Goal: Information Seeking & Learning: Check status

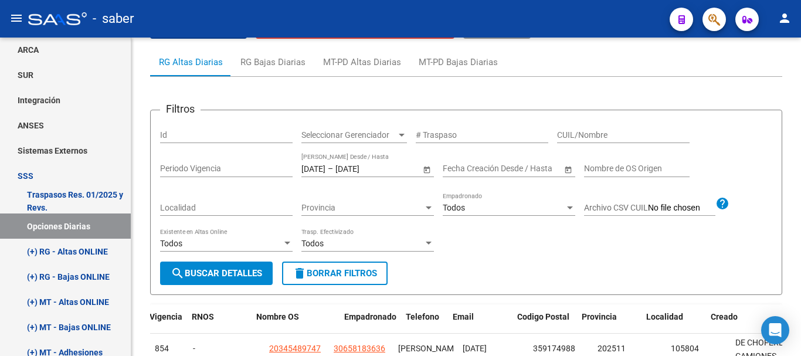
scroll to position [2, 0]
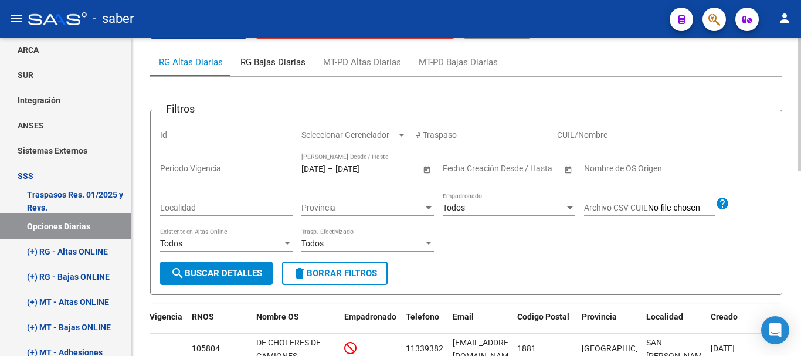
click at [269, 63] on div "RG Bajas Diarias" at bounding box center [273, 62] width 65 height 13
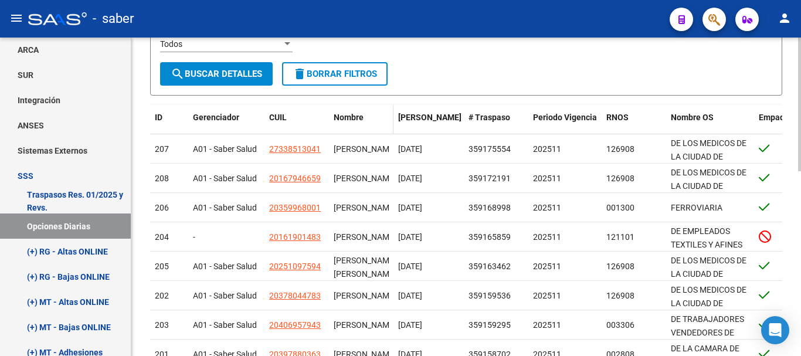
scroll to position [324, 0]
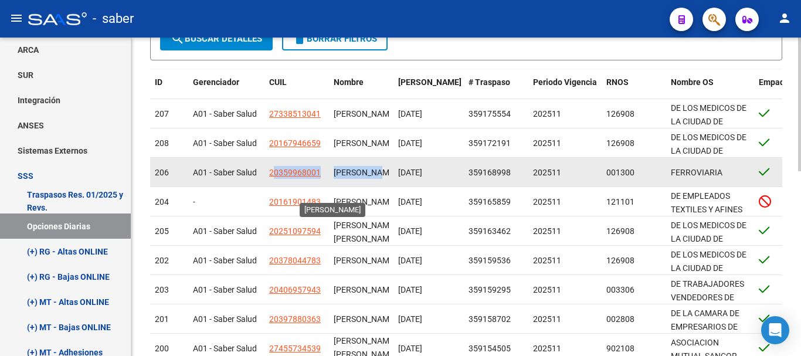
drag, startPoint x: 273, startPoint y: 172, endPoint x: 337, endPoint y: 178, distance: 64.2
click at [337, 178] on div "206 A01 - Saber Salud 20359968001 [GEOGRAPHIC_DATA][PERSON_NAME] [DATE] 3591689…" at bounding box center [673, 172] width 1047 height 29
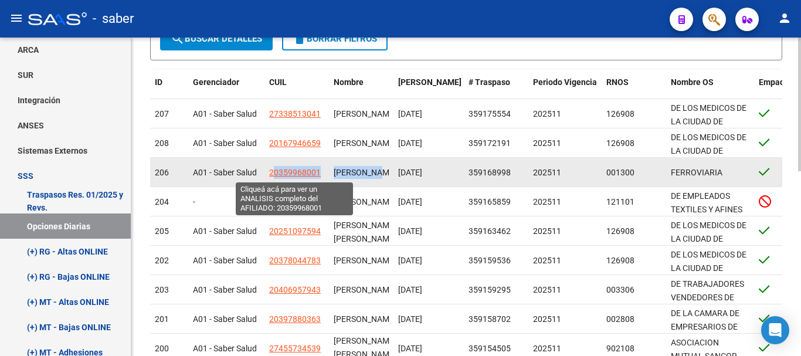
click at [318, 175] on span "20359968001" at bounding box center [295, 172] width 52 height 9
copy div "0359968001 [PERSON_NAME] L"
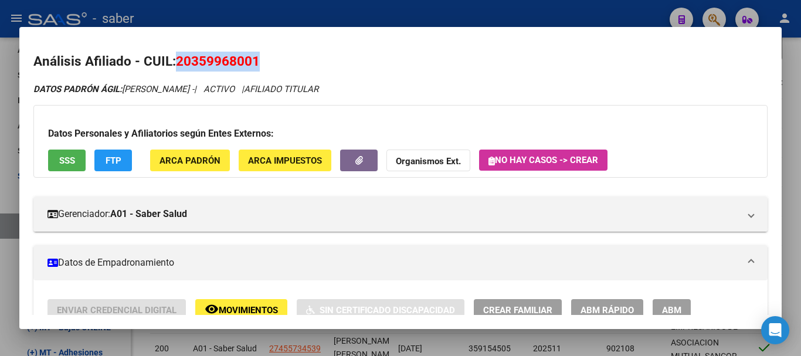
drag, startPoint x: 178, startPoint y: 60, endPoint x: 265, endPoint y: 61, distance: 87.4
click at [265, 61] on h2 "Análisis Afiliado - CUIL: 20359968001" at bounding box center [400, 62] width 735 height 20
copy span "20359968001"
click at [9, 155] on div at bounding box center [400, 178] width 801 height 356
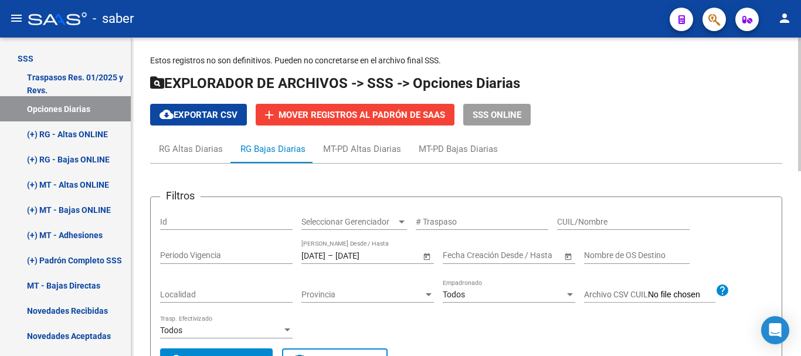
scroll to position [0, 0]
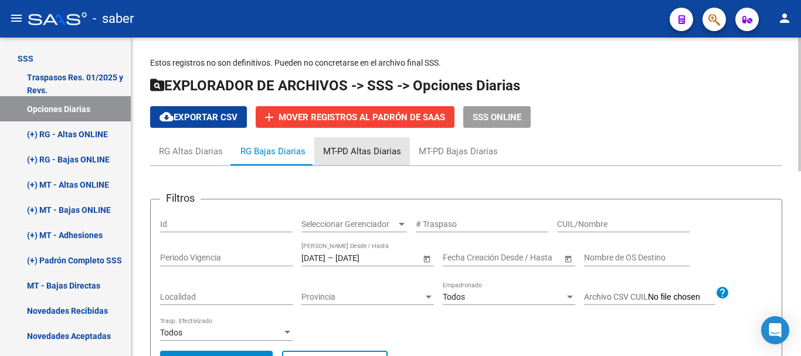
click at [351, 152] on div "MT-PD Altas Diarias" at bounding box center [362, 151] width 78 height 13
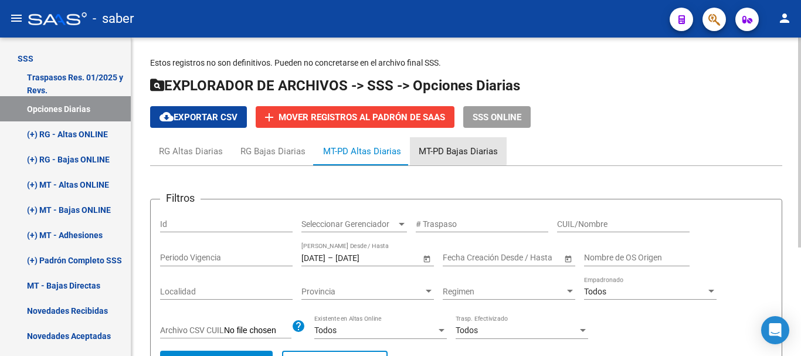
click at [449, 150] on div "MT-PD Bajas Diarias" at bounding box center [458, 151] width 79 height 13
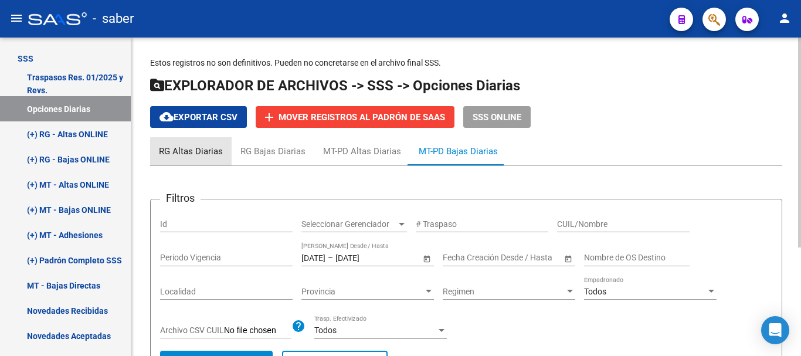
click at [213, 153] on div "RG Altas Diarias" at bounding box center [191, 151] width 64 height 13
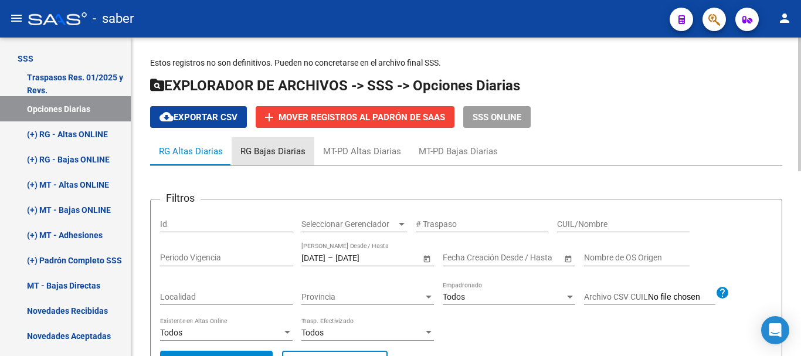
click at [261, 154] on div "RG Bajas Diarias" at bounding box center [273, 151] width 65 height 13
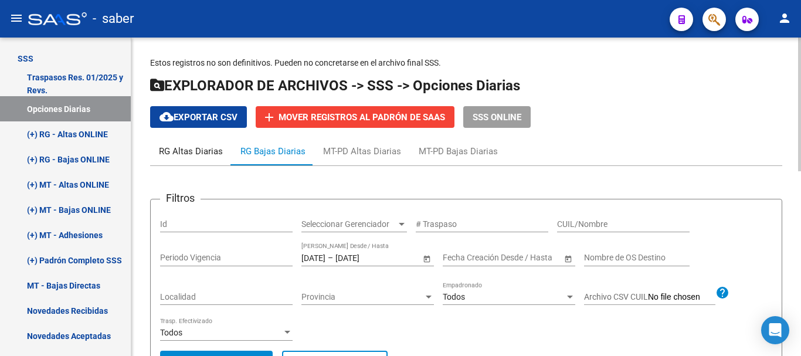
click at [194, 154] on div "RG Altas Diarias" at bounding box center [191, 151] width 64 height 13
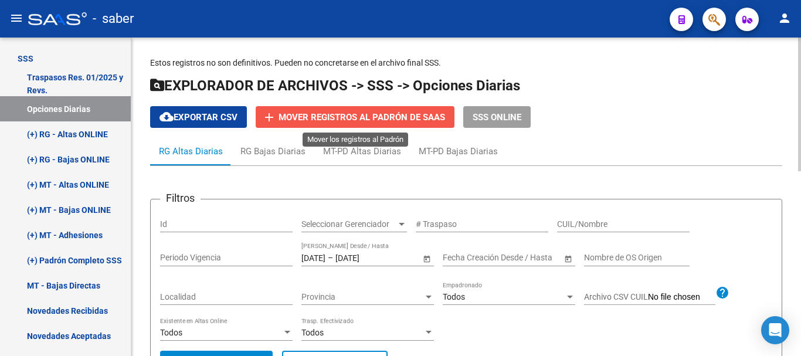
click at [307, 122] on span "Mover registros al PADRÓN de SAAS" at bounding box center [362, 117] width 167 height 11
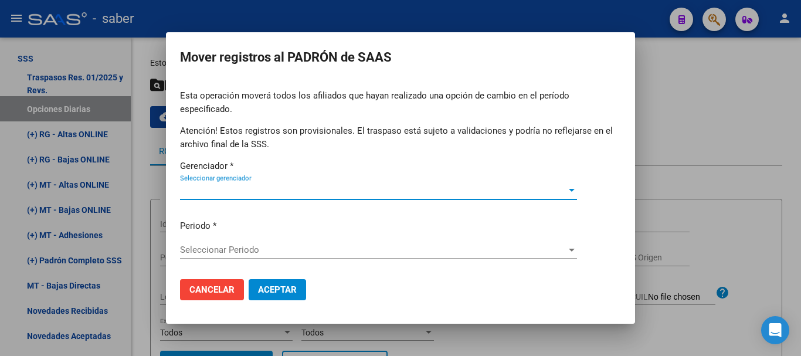
click at [672, 126] on div at bounding box center [400, 178] width 801 height 356
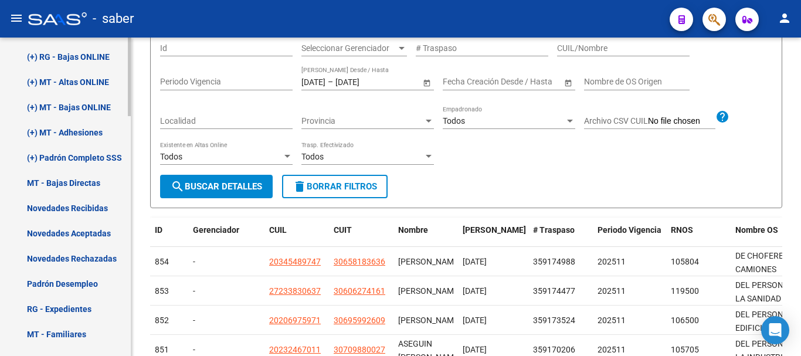
scroll to position [621, 0]
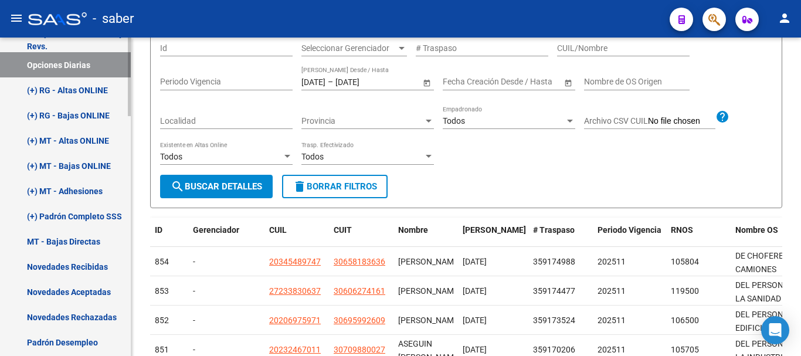
click at [83, 87] on link "(+) RG - Altas ONLINE" at bounding box center [65, 89] width 131 height 25
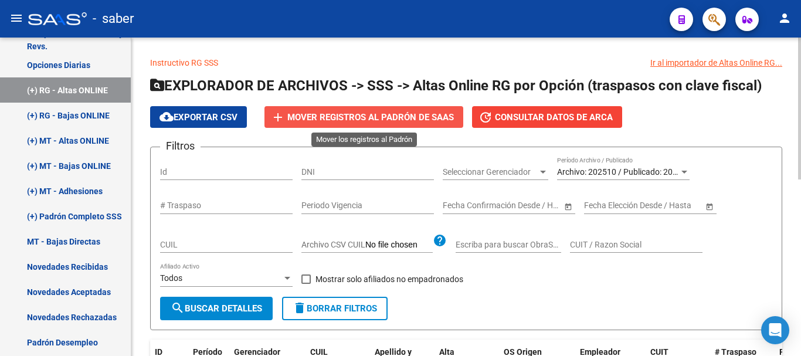
click at [375, 116] on span "Mover registros al PADRÓN de SAAS" at bounding box center [370, 117] width 167 height 11
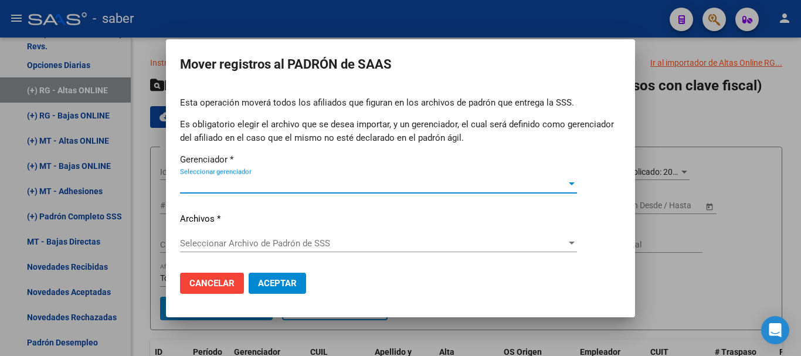
click at [309, 191] on div "Seleccionar gerenciador Seleccionar gerenciador" at bounding box center [378, 184] width 397 height 18
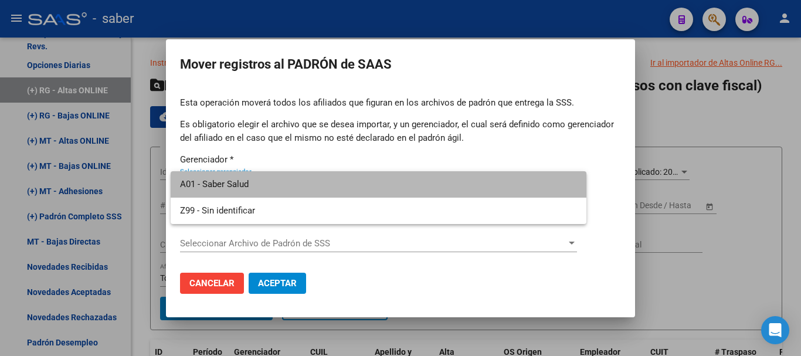
click at [202, 191] on span "A01 - Saber Salud" at bounding box center [378, 184] width 397 height 26
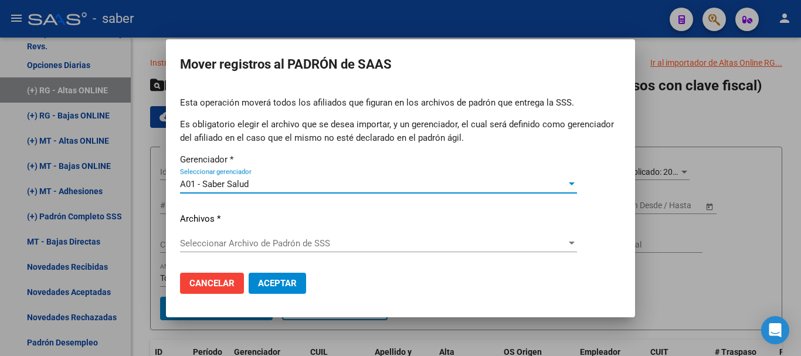
click at [222, 223] on p "Archivos *" at bounding box center [400, 218] width 441 height 13
click at [228, 235] on div "Seleccionar Archivo de Padrón de SSS Seleccionar Archivo de Padrón de SSS" at bounding box center [378, 244] width 397 height 18
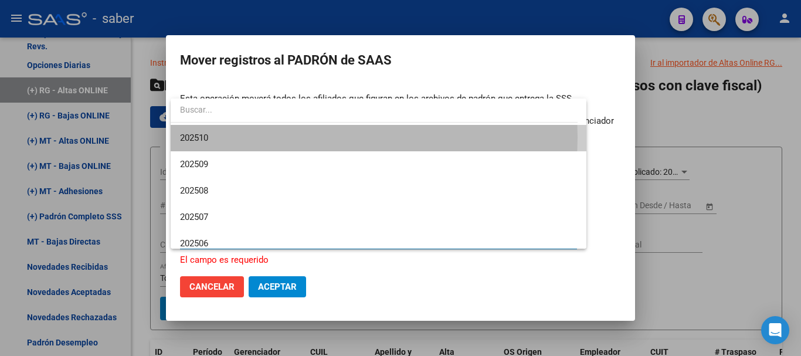
drag, startPoint x: 217, startPoint y: 137, endPoint x: 266, endPoint y: 197, distance: 77.1
click at [219, 140] on span "202510" at bounding box center [378, 138] width 397 height 26
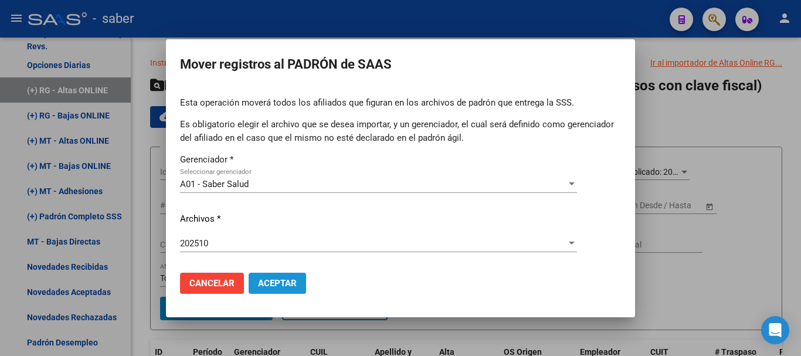
click at [271, 282] on span "Aceptar" at bounding box center [277, 283] width 39 height 11
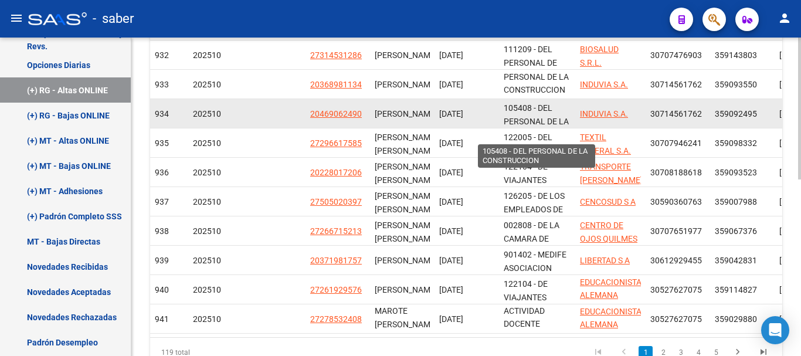
scroll to position [278, 0]
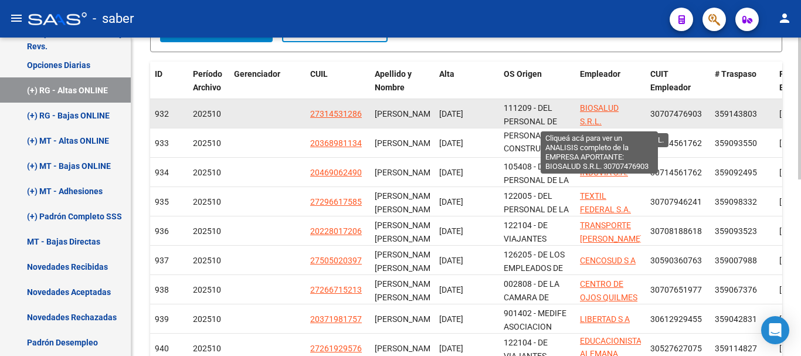
click at [581, 106] on span "BIOSALUD S.R.L." at bounding box center [599, 114] width 39 height 23
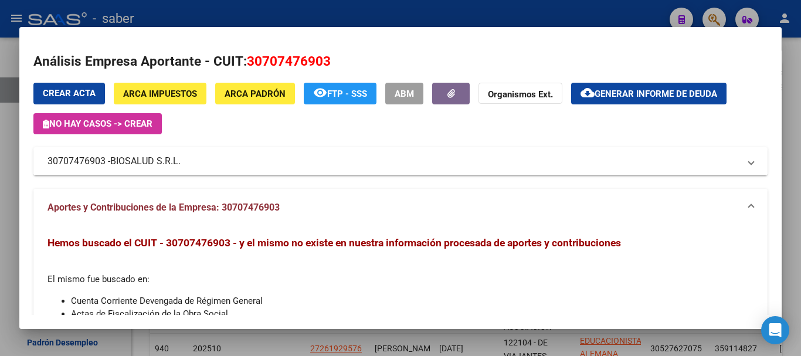
drag, startPoint x: 47, startPoint y: 160, endPoint x: 104, endPoint y: 164, distance: 57.6
click at [104, 164] on mat-expansion-panel-header "30707476903 - BIOSALUD S.R.L." at bounding box center [400, 161] width 735 height 28
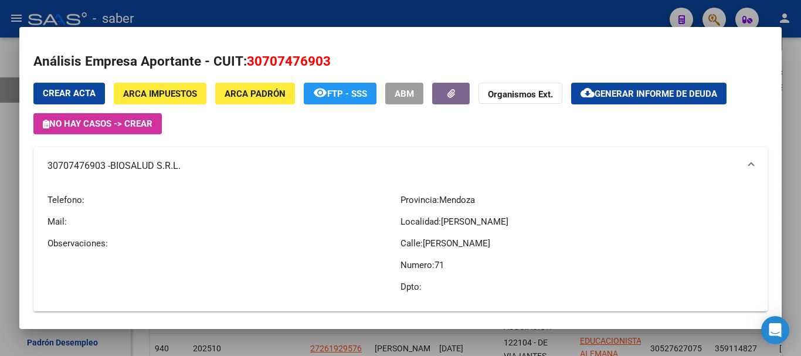
copy mat-panel-title "30707476903"
click at [0, 225] on div at bounding box center [400, 178] width 801 height 356
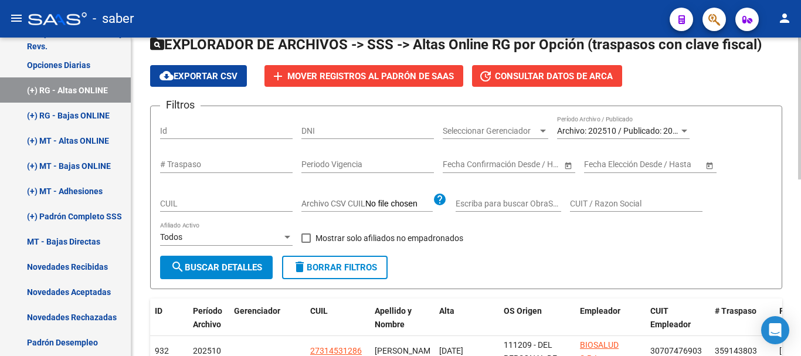
scroll to position [59, 0]
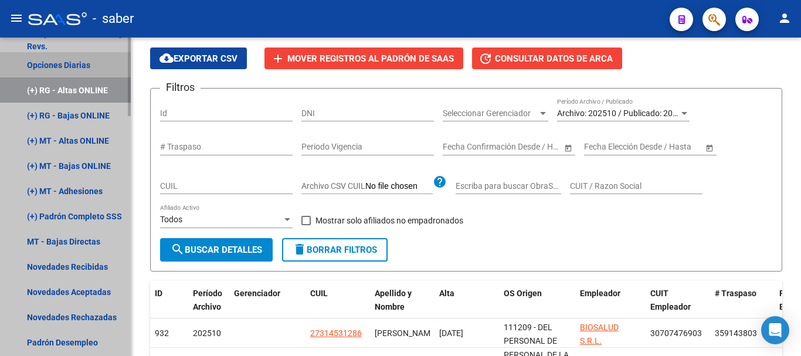
click at [58, 70] on link "Opciones Diarias" at bounding box center [65, 64] width 131 height 25
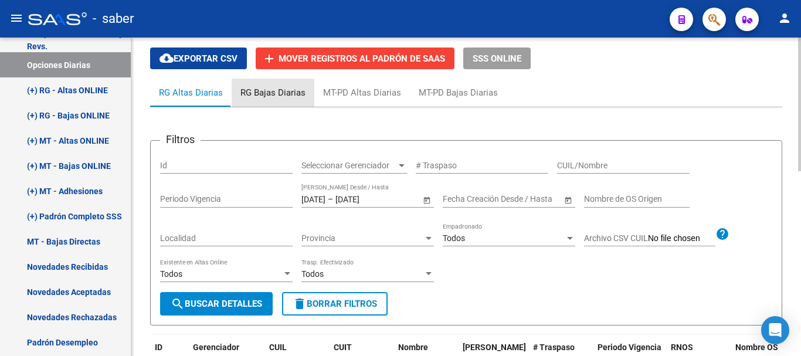
click at [263, 97] on div "RG Bajas Diarias" at bounding box center [273, 92] width 65 height 13
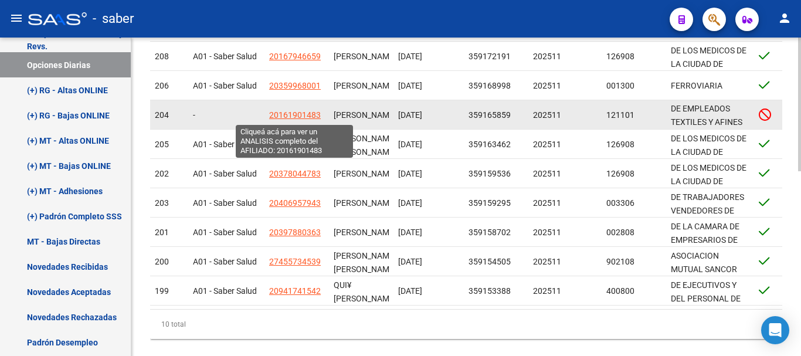
click at [286, 118] on span "20161901483" at bounding box center [295, 114] width 52 height 9
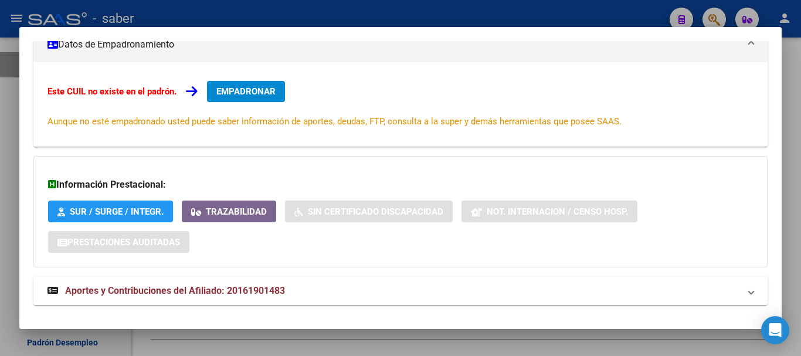
scroll to position [192, 0]
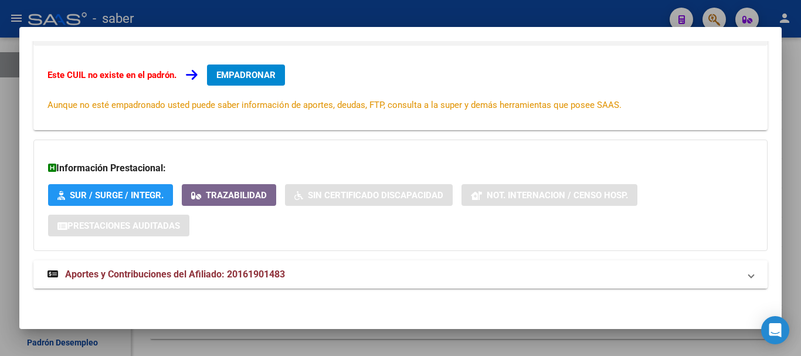
click at [277, 275] on span "Aportes y Contribuciones del Afiliado: 20161901483" at bounding box center [175, 274] width 220 height 11
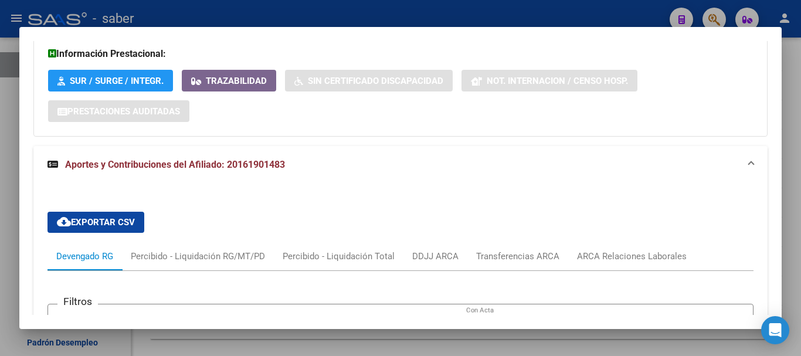
scroll to position [264, 0]
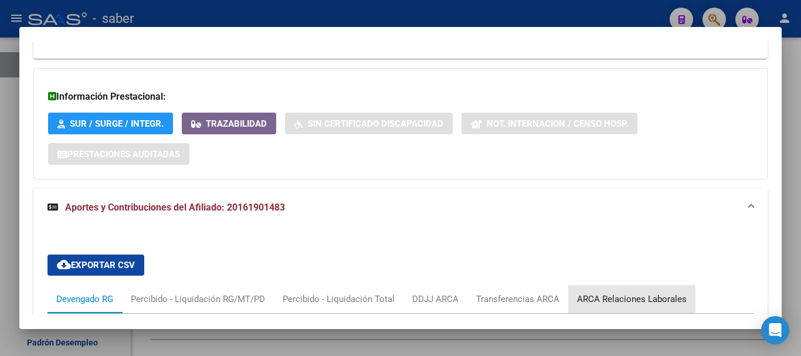
click at [647, 297] on div "ARCA Relaciones Laborales" at bounding box center [632, 299] width 110 height 13
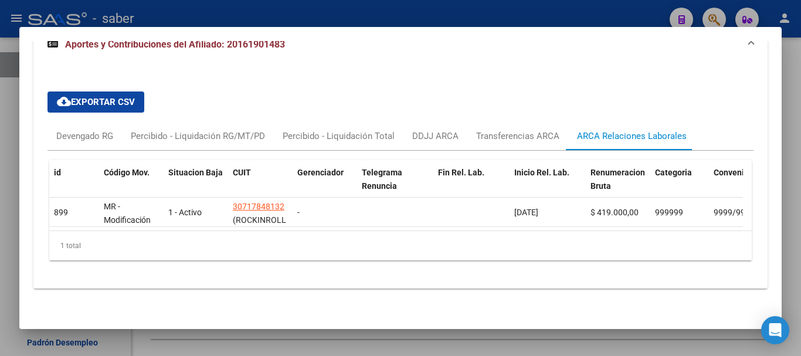
scroll to position [436, 0]
click at [1, 197] on div at bounding box center [400, 178] width 801 height 356
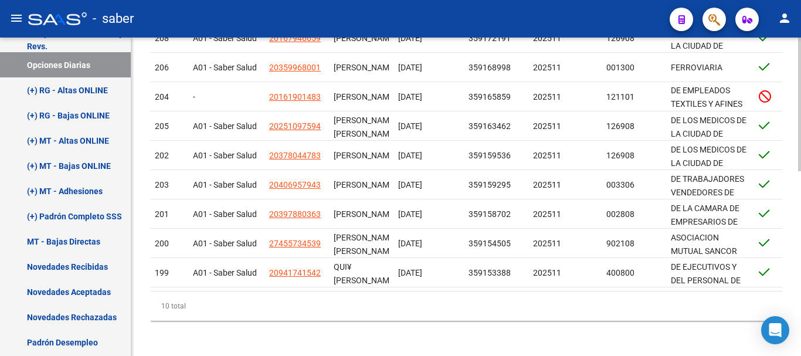
scroll to position [441, 0]
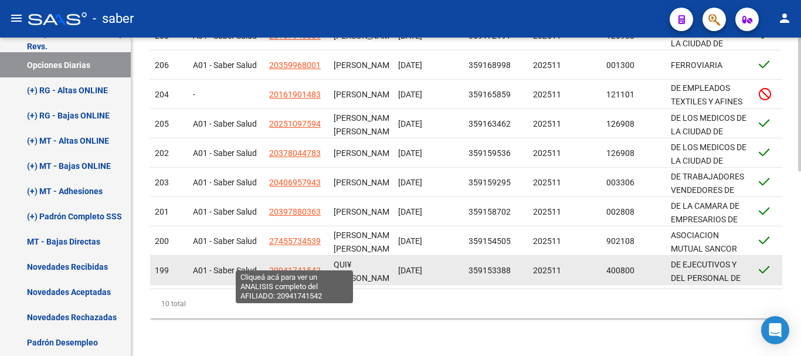
click at [277, 266] on span "20941741542" at bounding box center [295, 270] width 52 height 9
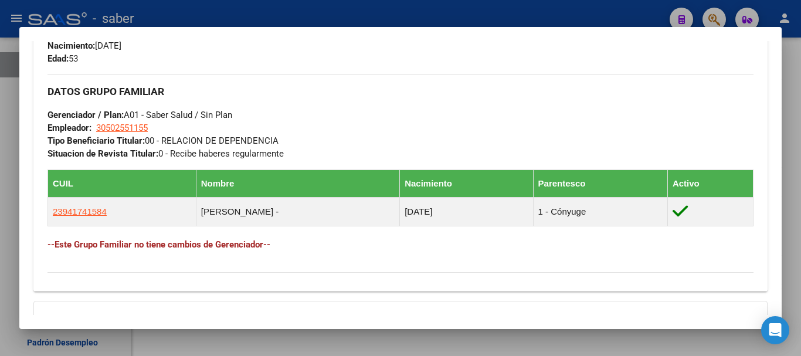
scroll to position [689, 0]
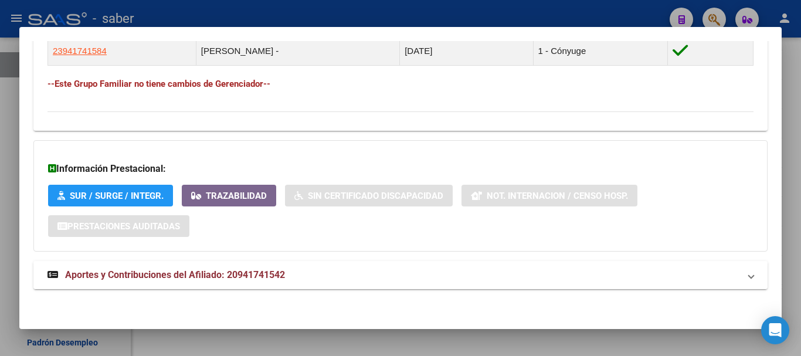
click at [235, 273] on span "Aportes y Contribuciones del Afiliado: 20941741542" at bounding box center [175, 274] width 220 height 11
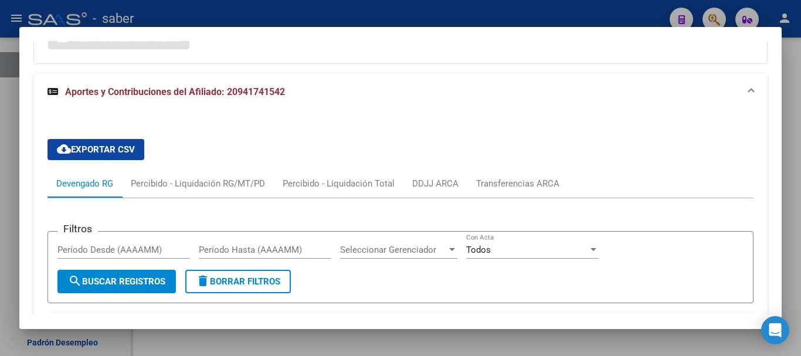
scroll to position [806, 0]
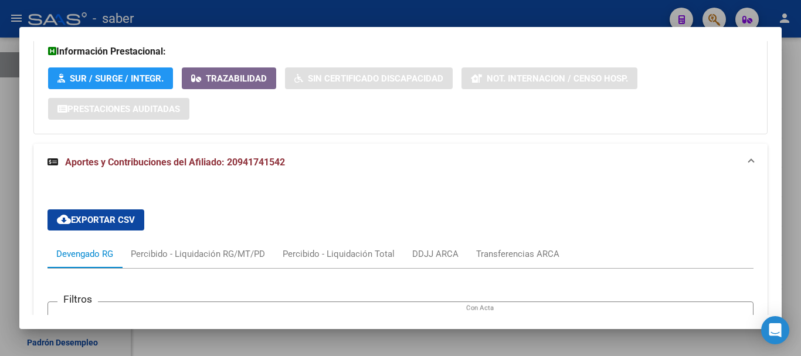
drag, startPoint x: 228, startPoint y: 161, endPoint x: 285, endPoint y: 164, distance: 57.0
click at [285, 164] on span "Aportes y Contribuciones del Afiliado: 20941741542" at bounding box center [175, 162] width 220 height 11
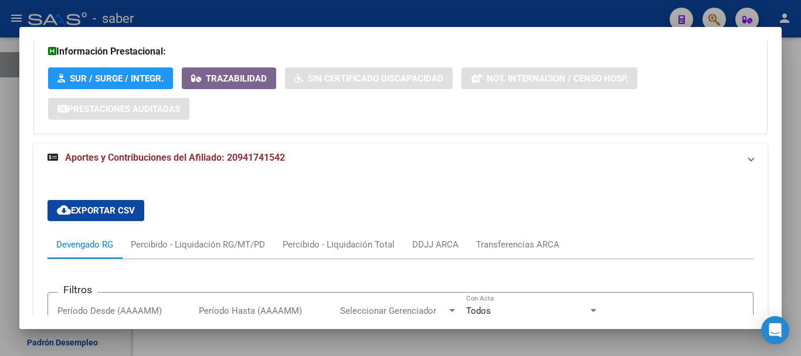
scroll to position [689, 0]
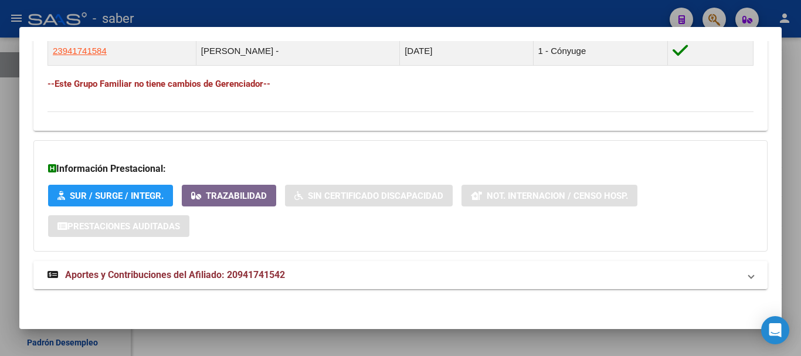
drag, startPoint x: 282, startPoint y: 163, endPoint x: 255, endPoint y: 276, distance: 117.0
click at [255, 277] on span "Aportes y Contribuciones del Afiliado: 20941741542" at bounding box center [175, 274] width 220 height 11
click at [255, 276] on span "Aportes y Contribuciones del Afiliado: 20941741542" at bounding box center [175, 279] width 220 height 11
click at [256, 277] on span "Aportes y Contribuciones del Afiliado: 20941741542" at bounding box center [175, 274] width 220 height 11
copy span "20941741542"
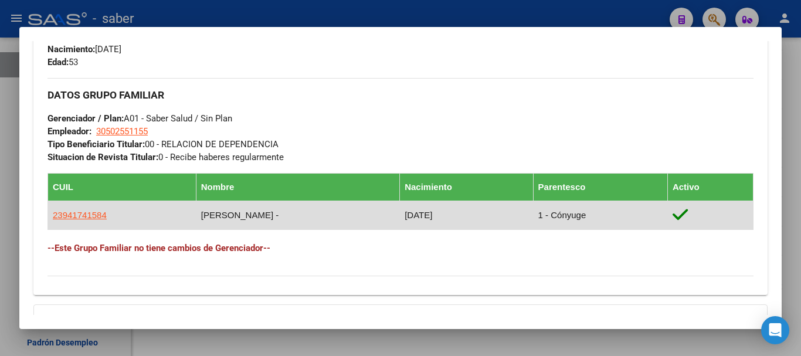
scroll to position [513, 0]
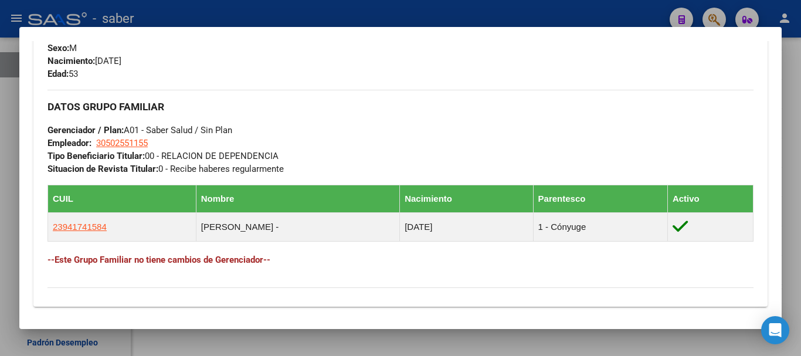
click at [0, 238] on div at bounding box center [400, 178] width 801 height 356
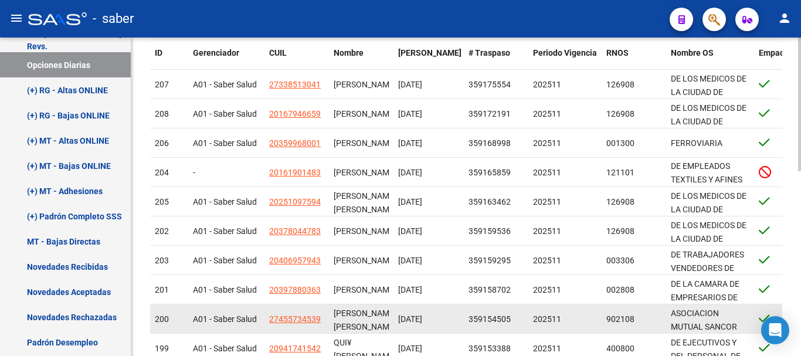
scroll to position [324, 0]
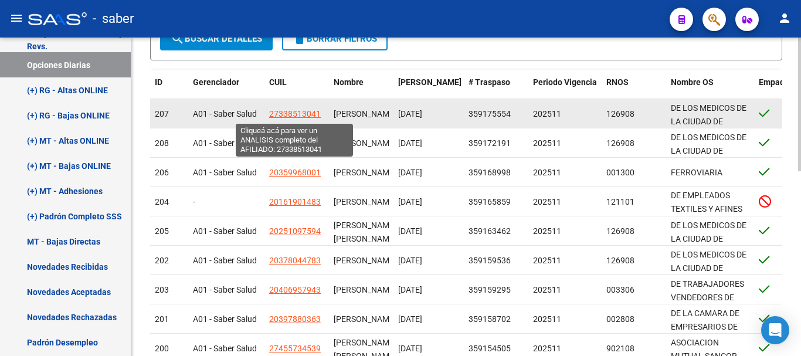
click at [280, 117] on span "27338513041" at bounding box center [295, 113] width 52 height 9
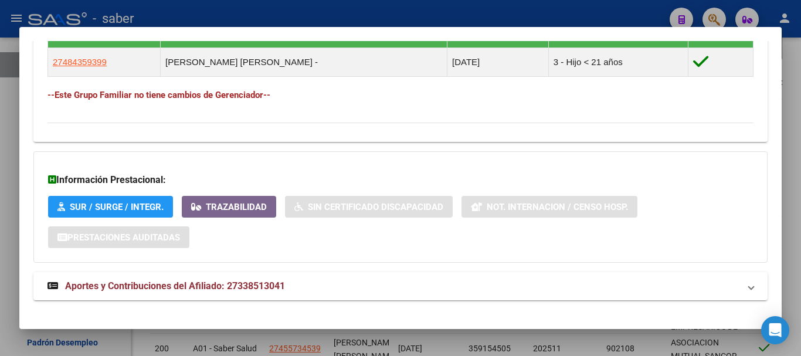
scroll to position [689, 0]
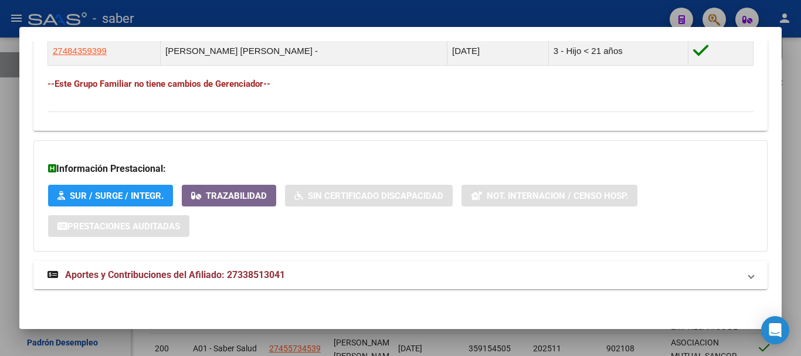
click at [233, 273] on span "Aportes y Contribuciones del Afiliado: 27338513041" at bounding box center [175, 274] width 220 height 11
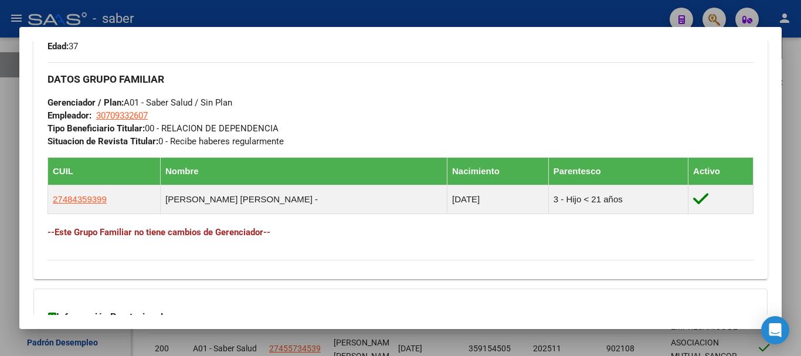
scroll to position [513, 0]
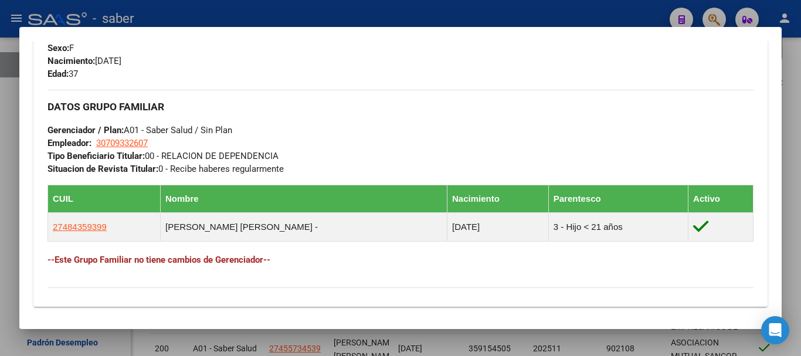
click at [14, 212] on div at bounding box center [400, 178] width 801 height 356
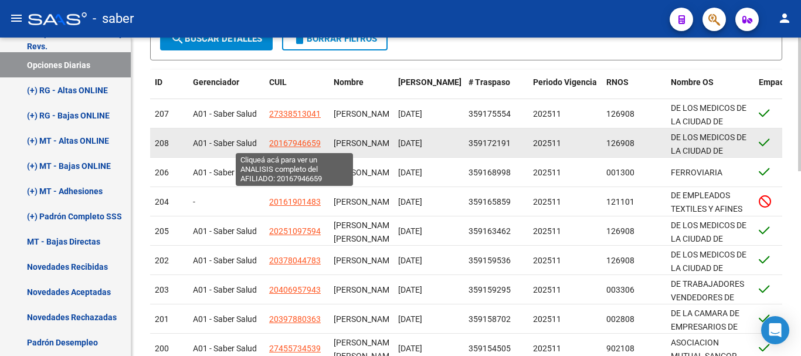
click at [277, 143] on span "20167946659" at bounding box center [295, 142] width 52 height 9
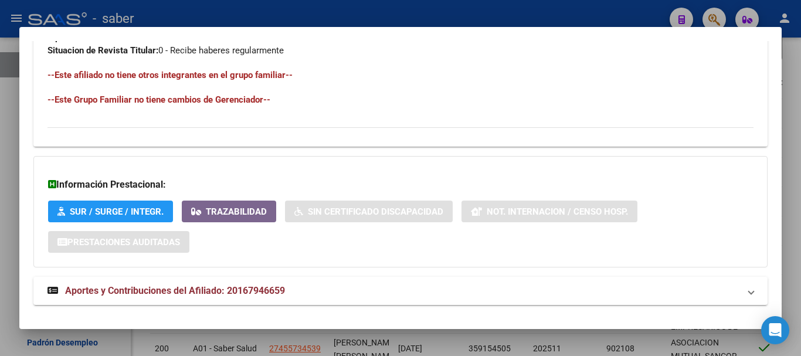
scroll to position [647, 0]
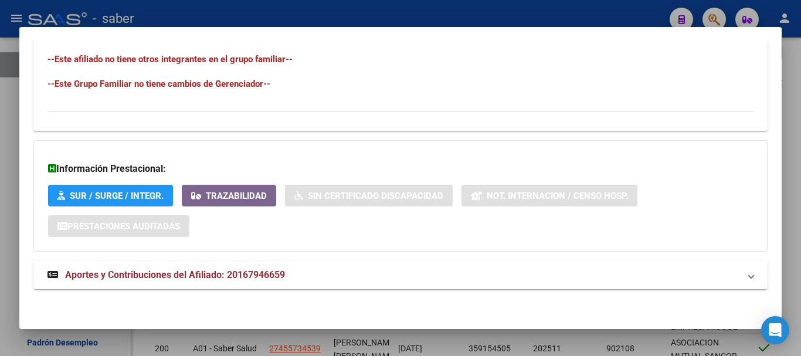
click at [306, 279] on mat-panel-title "Aportes y Contribuciones del Afiliado: 20167946659" at bounding box center [394, 275] width 692 height 14
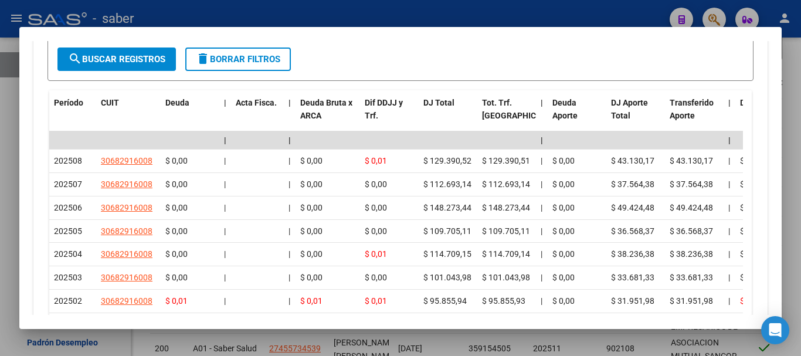
scroll to position [1058, 0]
click at [5, 230] on div at bounding box center [400, 178] width 801 height 356
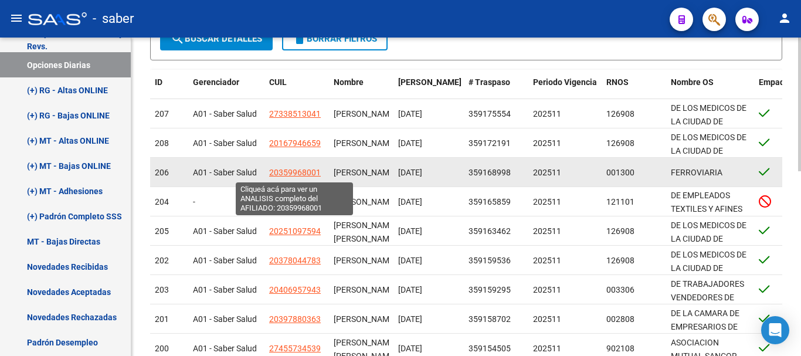
click at [276, 175] on span "20359968001" at bounding box center [295, 172] width 52 height 9
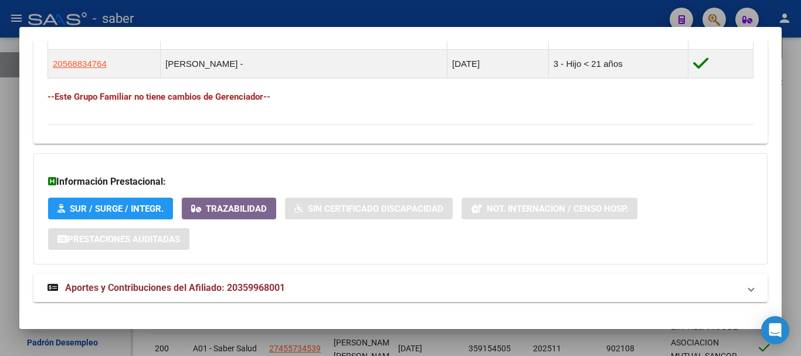
scroll to position [746, 0]
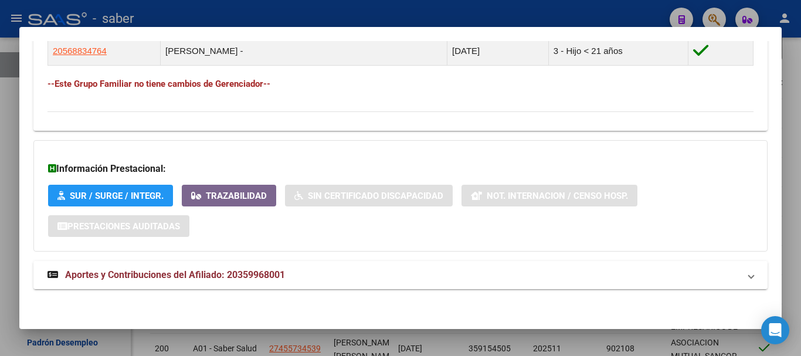
click at [199, 282] on mat-expansion-panel-header "Aportes y Contribuciones del Afiliado: 20359968001" at bounding box center [400, 275] width 735 height 28
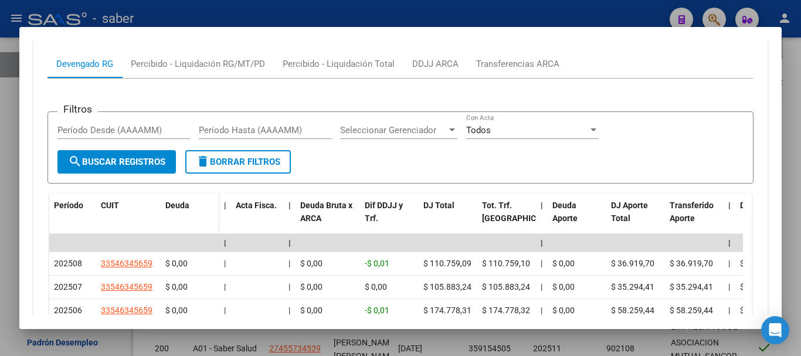
scroll to position [1157, 0]
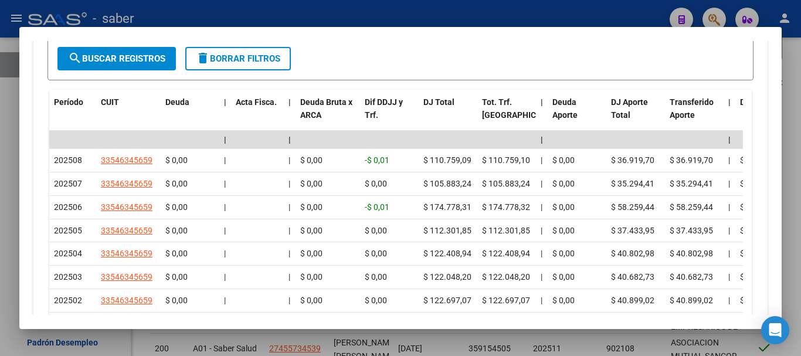
click at [6, 161] on div at bounding box center [400, 178] width 801 height 356
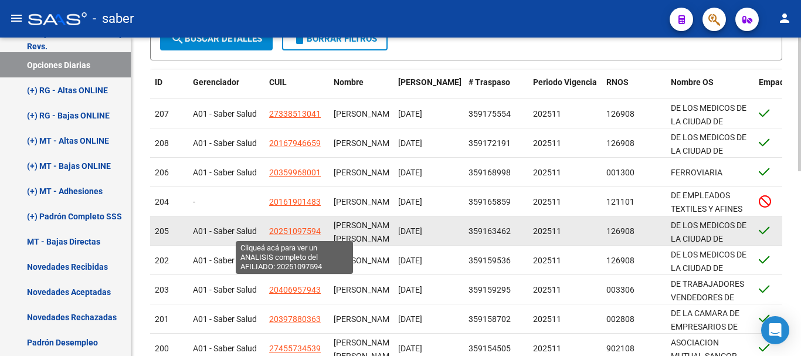
click at [285, 227] on span "20251097594" at bounding box center [295, 230] width 52 height 9
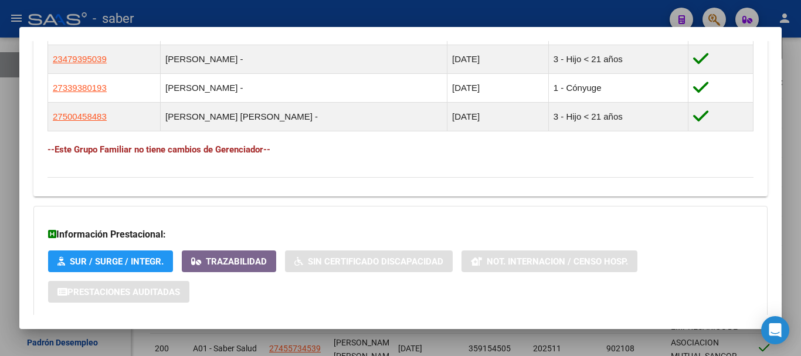
scroll to position [804, 0]
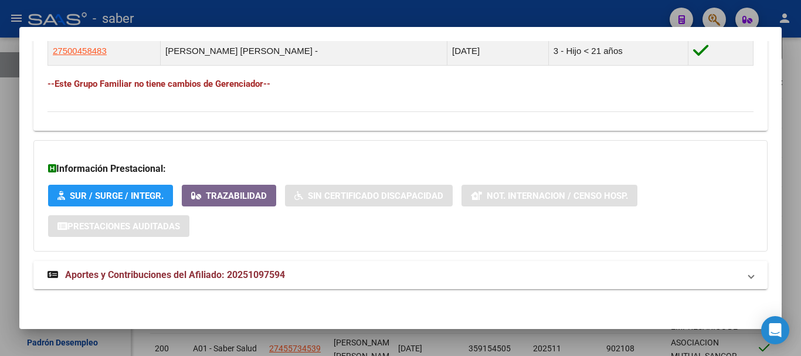
click at [205, 275] on span "Aportes y Contribuciones del Afiliado: 20251097594" at bounding box center [175, 274] width 220 height 11
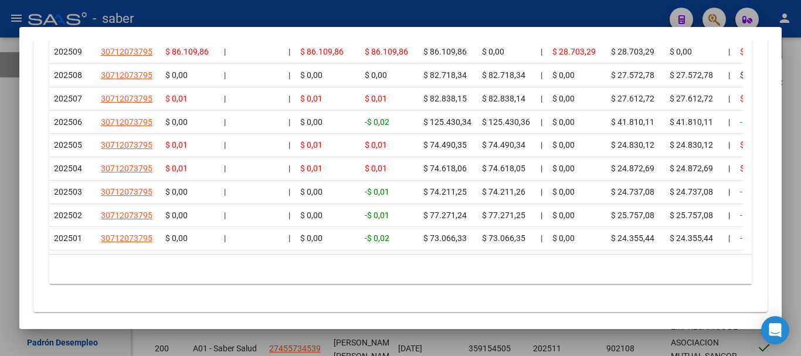
scroll to position [1332, 0]
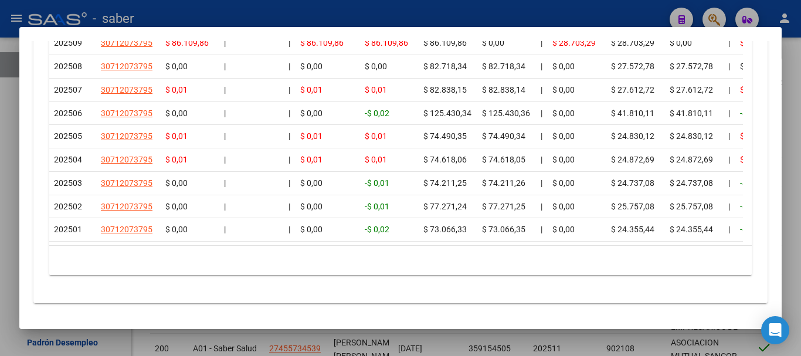
click at [0, 194] on div at bounding box center [400, 178] width 801 height 356
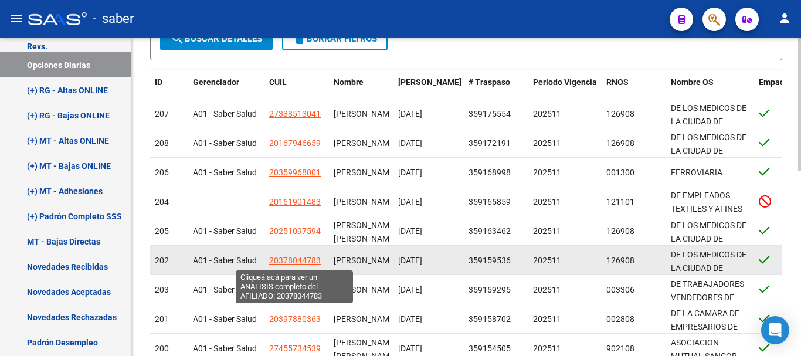
click at [284, 261] on span "20378044783" at bounding box center [295, 260] width 52 height 9
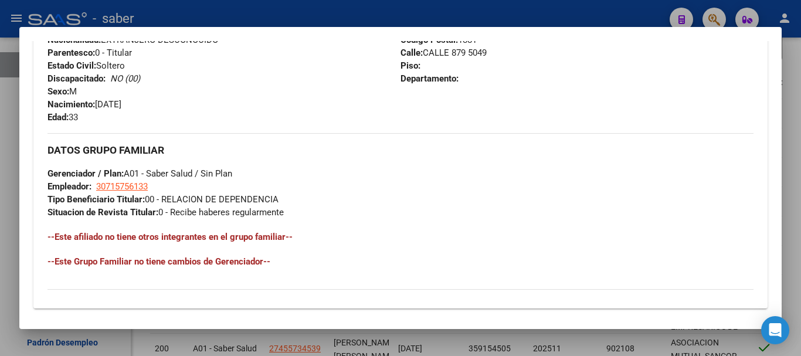
scroll to position [647, 0]
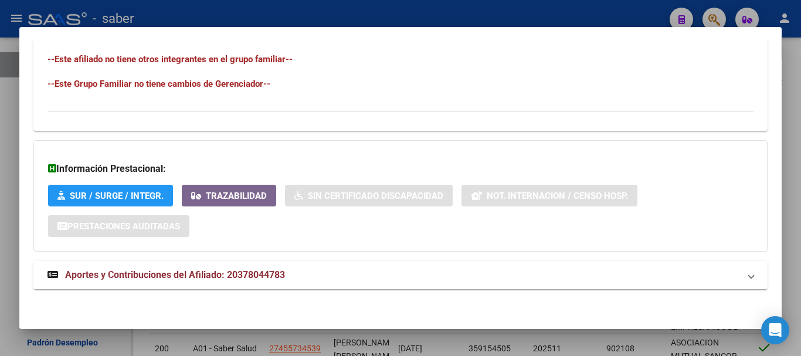
click at [257, 278] on span "Aportes y Contribuciones del Afiliado: 20378044783" at bounding box center [175, 274] width 220 height 11
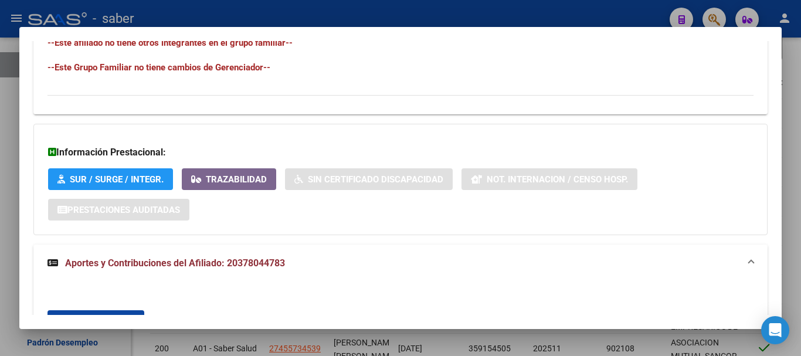
scroll to position [836, 0]
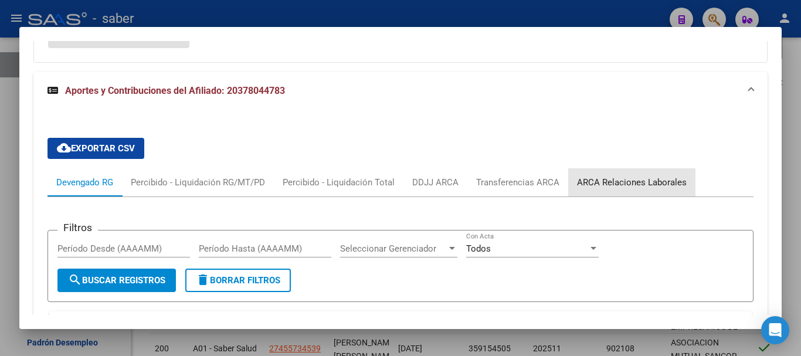
click at [649, 182] on div "ARCA Relaciones Laborales" at bounding box center [632, 182] width 110 height 13
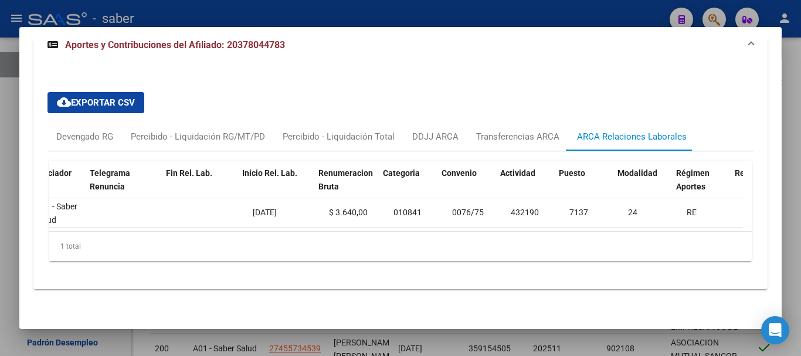
scroll to position [0, 273]
click at [7, 171] on div at bounding box center [400, 178] width 801 height 356
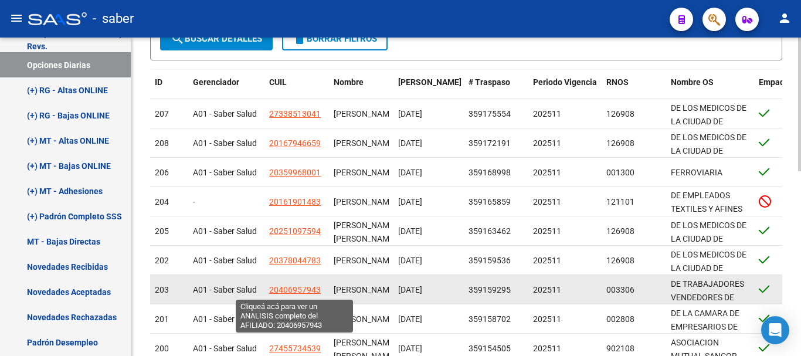
click at [302, 290] on span "20406957943" at bounding box center [295, 289] width 52 height 9
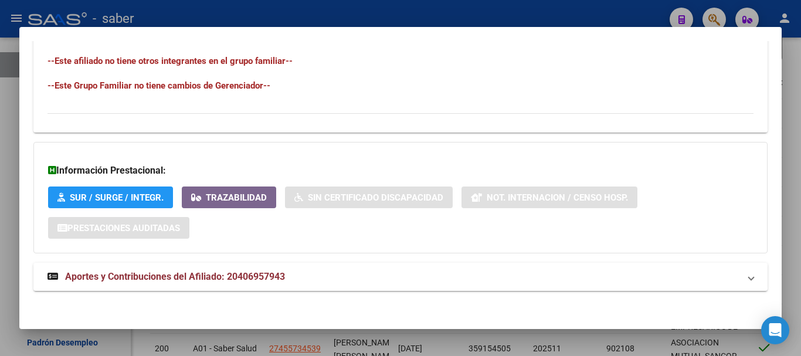
scroll to position [647, 0]
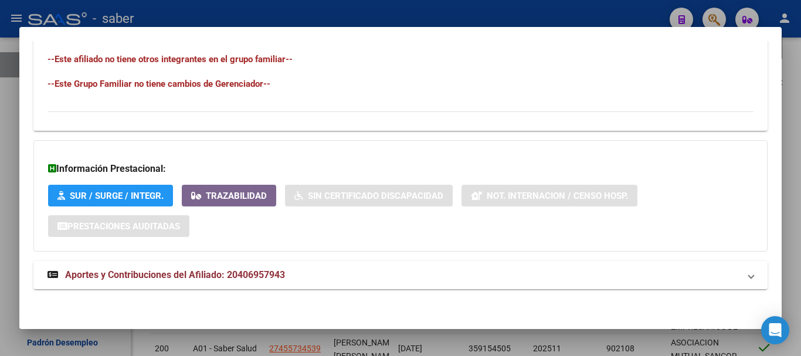
click at [253, 276] on span "Aportes y Contribuciones del Afiliado: 20406957943" at bounding box center [175, 274] width 220 height 11
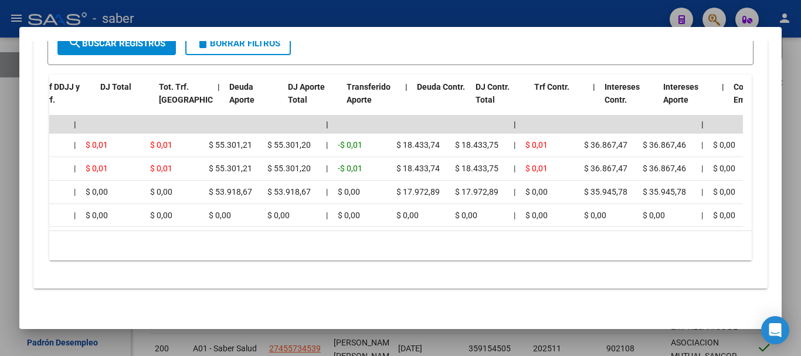
scroll to position [0, 473]
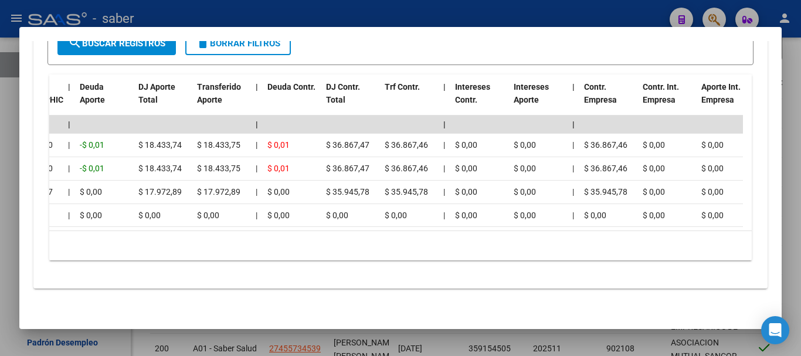
drag, startPoint x: 298, startPoint y: 221, endPoint x: 213, endPoint y: 232, distance: 85.8
click at [119, 222] on datatable-body "| | | | | | | | | | | | | 202508 30718129156 $ 0,01 | | $ 0,01 $ 0,01 $ 55.301,…" at bounding box center [396, 174] width 694 height 116
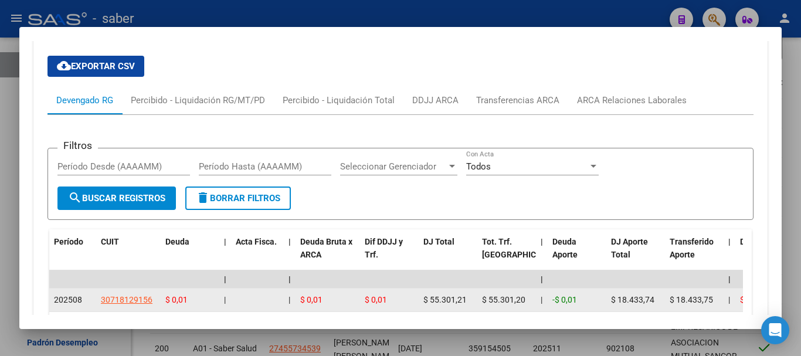
scroll to position [908, 0]
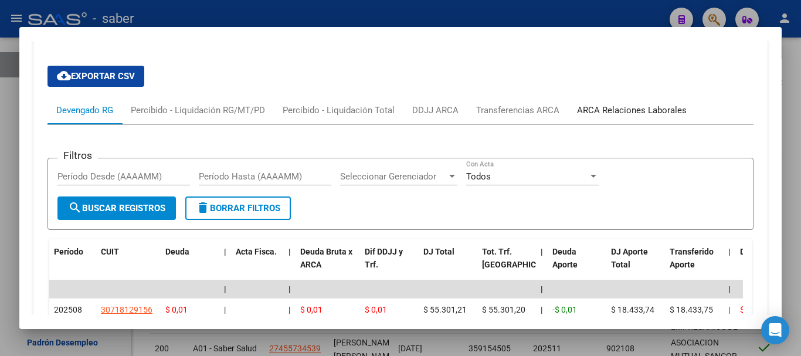
click at [631, 110] on div "ARCA Relaciones Laborales" at bounding box center [632, 110] width 110 height 13
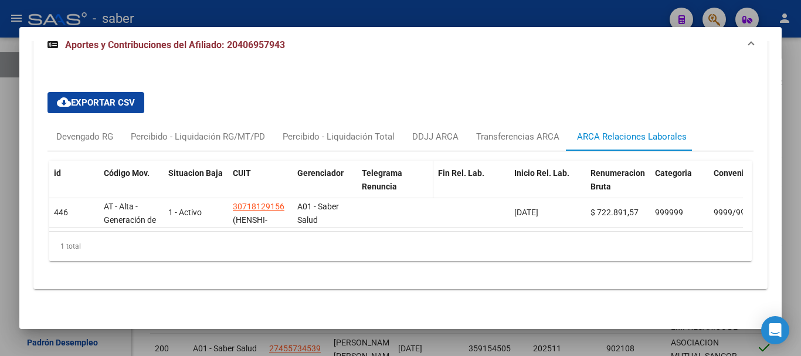
scroll to position [891, 0]
click at [1, 222] on div at bounding box center [400, 178] width 801 height 356
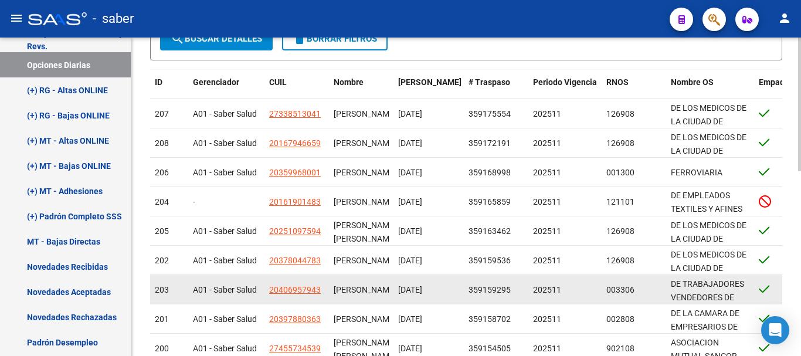
click at [283, 295] on app-link-go-to "20406957943" at bounding box center [295, 289] width 52 height 13
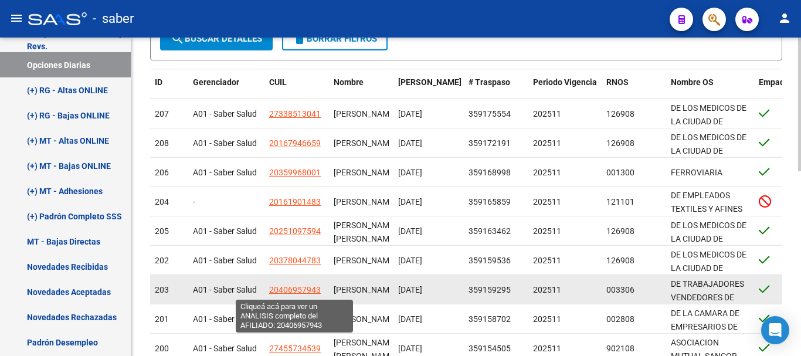
click at [283, 291] on span "20406957943" at bounding box center [295, 289] width 52 height 9
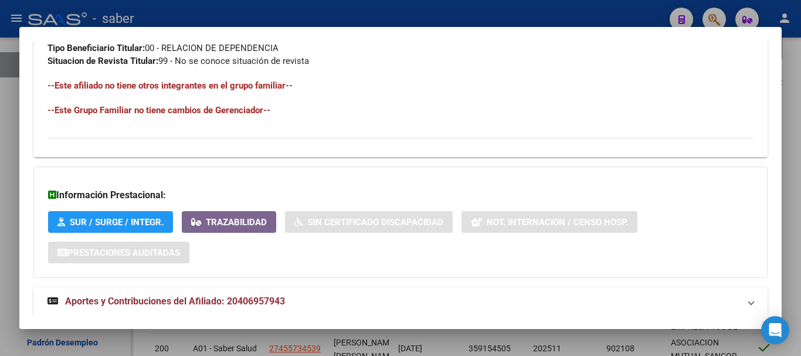
scroll to position [647, 0]
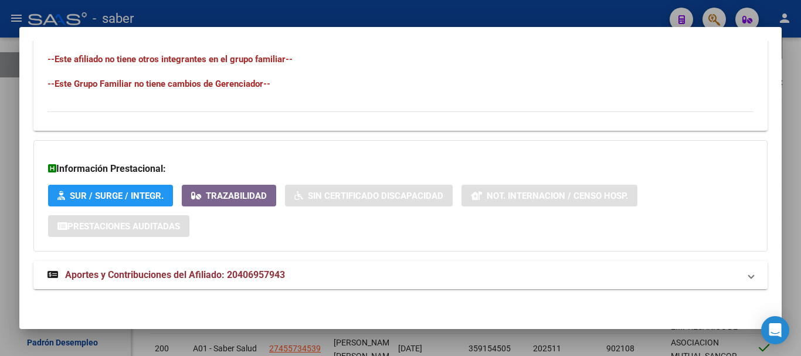
click at [228, 271] on span "Aportes y Contribuciones del Afiliado: 20406957943" at bounding box center [175, 274] width 220 height 11
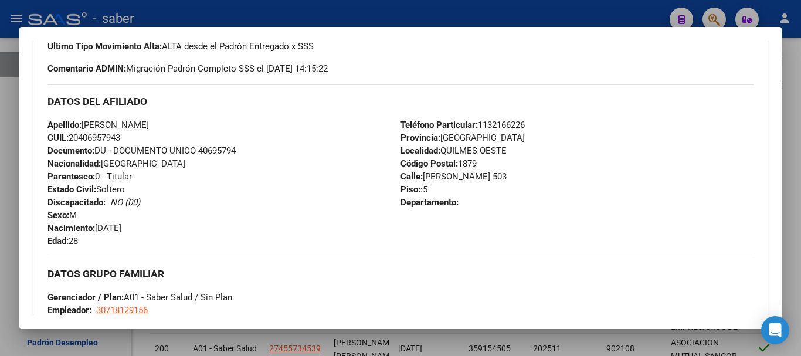
scroll to position [295, 0]
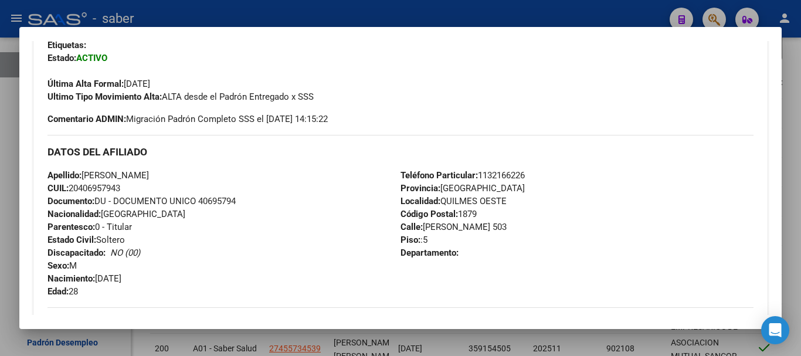
click at [11, 227] on div at bounding box center [400, 178] width 801 height 356
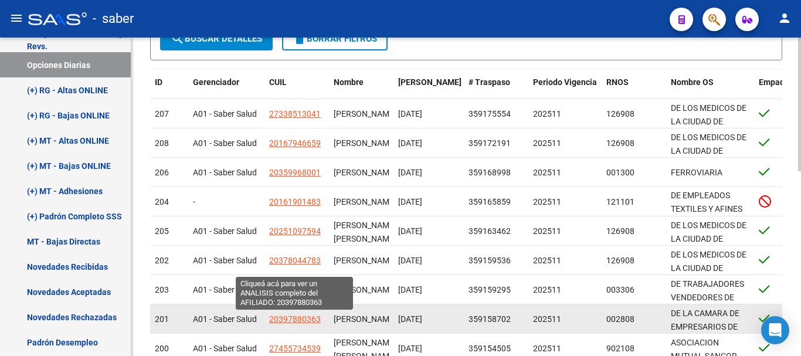
click at [299, 317] on span "20397880363" at bounding box center [295, 318] width 52 height 9
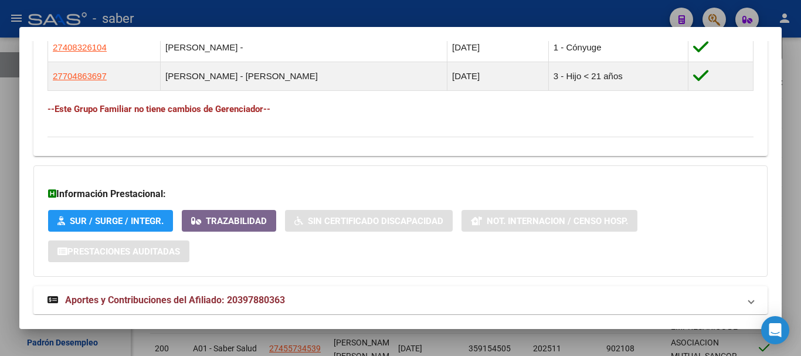
scroll to position [746, 0]
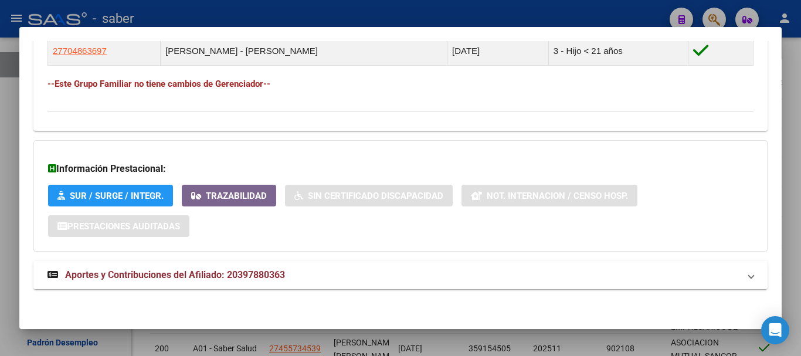
click at [263, 277] on span "Aportes y Contribuciones del Afiliado: 20397880363" at bounding box center [175, 274] width 220 height 11
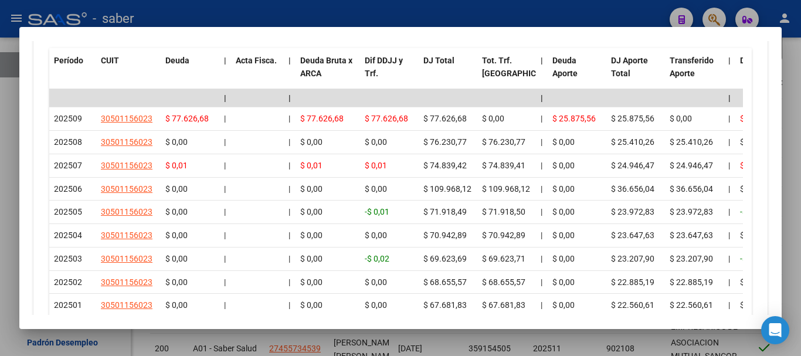
scroll to position [1216, 0]
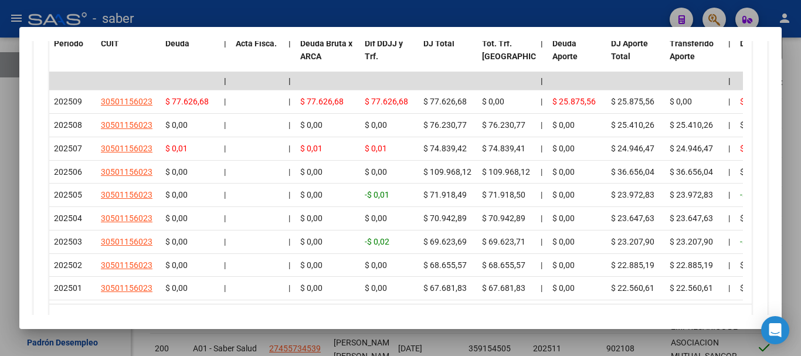
click at [0, 232] on div at bounding box center [400, 178] width 801 height 356
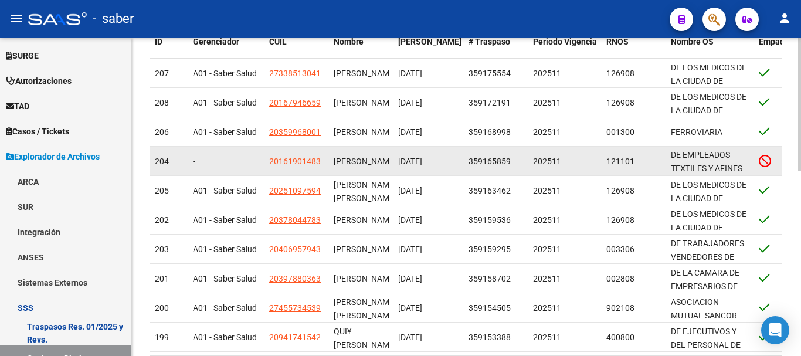
scroll to position [441, 0]
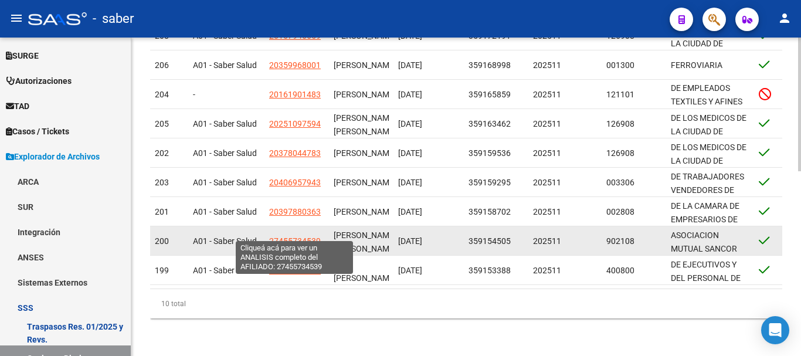
click at [301, 236] on span "27455734539" at bounding box center [295, 240] width 52 height 9
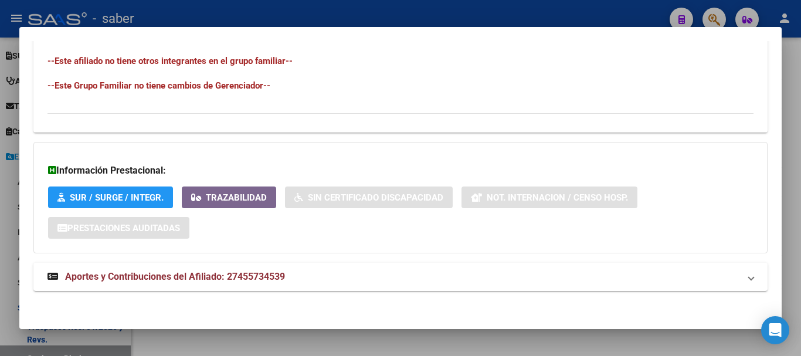
scroll to position [647, 0]
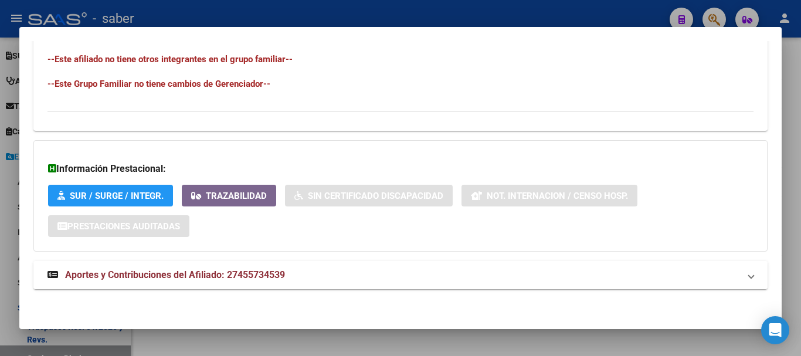
click at [285, 282] on strong "Aportes y Contribuciones del Afiliado: 27455734539" at bounding box center [167, 275] width 238 height 14
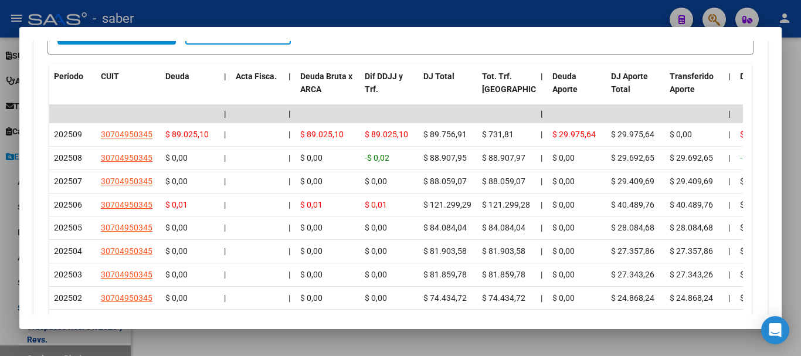
scroll to position [1116, 0]
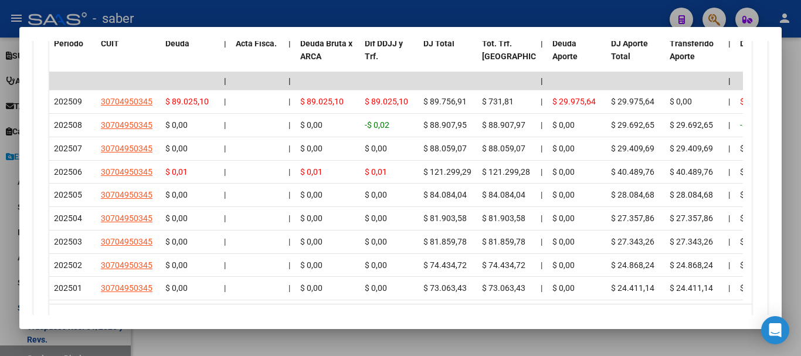
click at [0, 283] on div at bounding box center [400, 178] width 801 height 356
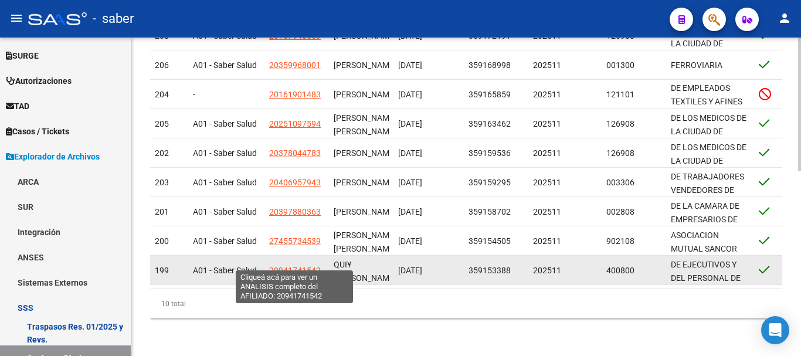
click at [295, 266] on span "20941741542" at bounding box center [295, 270] width 52 height 9
type textarea "20941741542"
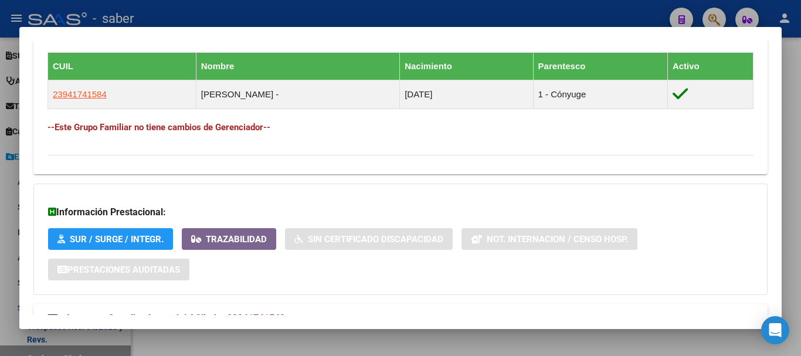
scroll to position [689, 0]
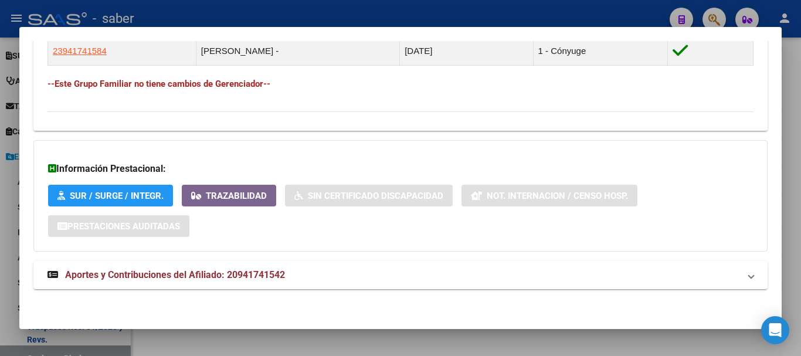
click at [301, 285] on mat-expansion-panel-header "Aportes y Contribuciones del Afiliado: 20941741542" at bounding box center [400, 275] width 735 height 28
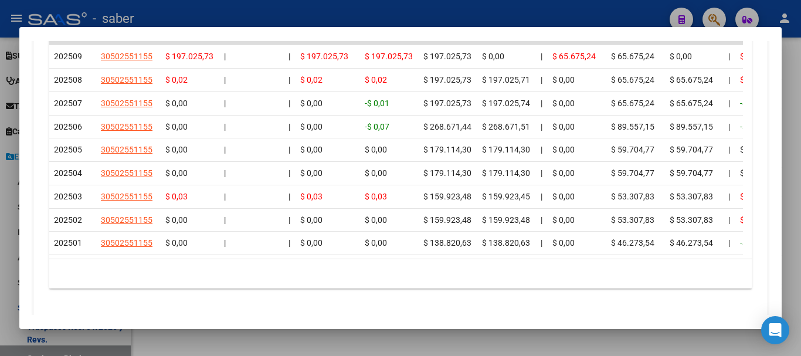
scroll to position [1217, 0]
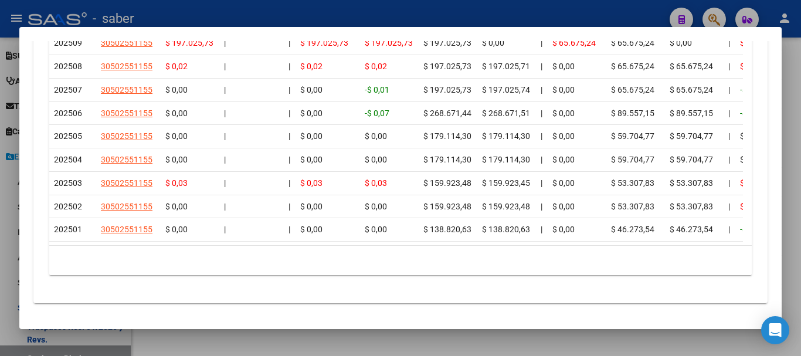
click at [242, 344] on div at bounding box center [400, 178] width 801 height 356
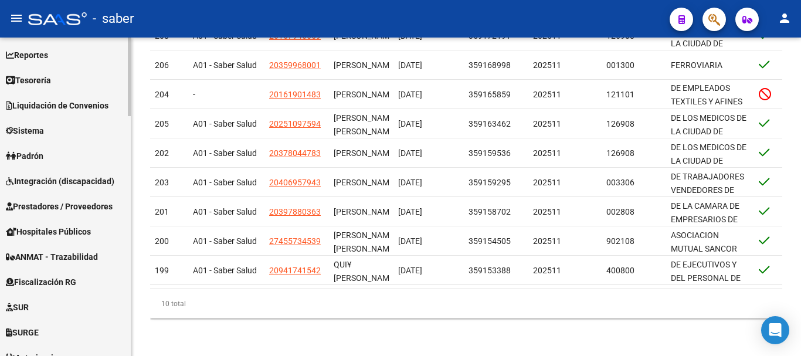
scroll to position [0, 0]
